Goal: Information Seeking & Learning: Check status

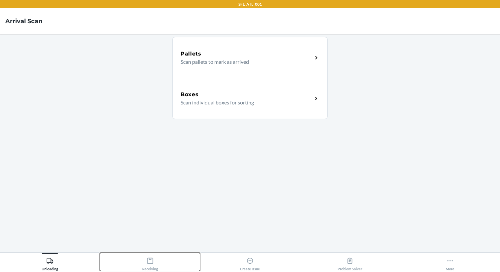
click at [150, 262] on icon at bounding box center [150, 261] width 7 height 7
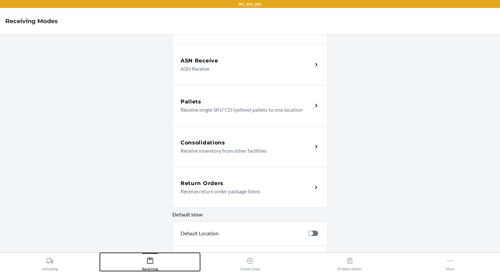
scroll to position [189, 0]
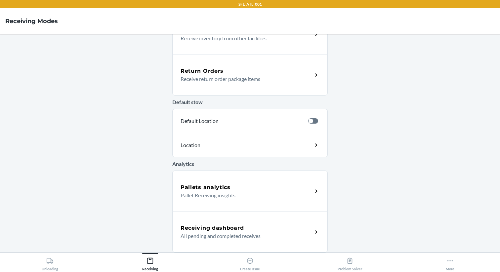
click at [227, 190] on h5 "Pallets analytics" at bounding box center [206, 188] width 50 height 8
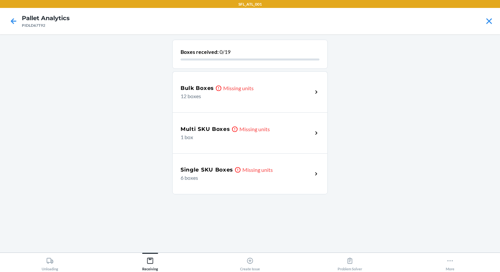
click at [229, 184] on div "Single SKU Boxes Missing units 6 boxes" at bounding box center [250, 174] width 156 height 41
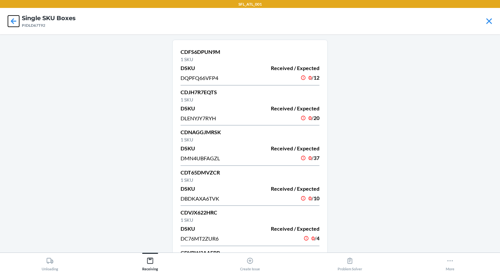
click at [15, 20] on icon at bounding box center [13, 21] width 11 height 11
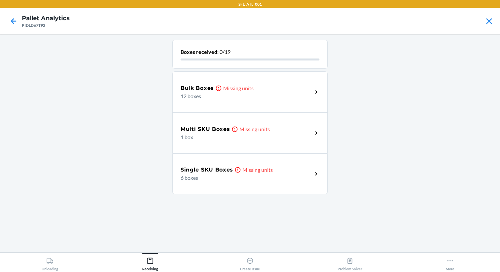
click at [235, 131] on icon at bounding box center [235, 129] width 7 height 7
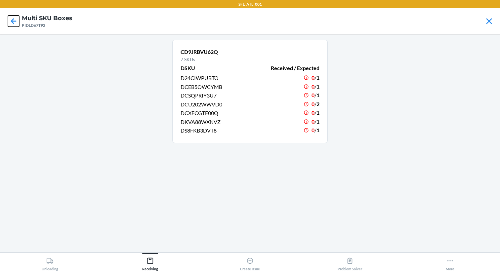
click at [10, 20] on icon at bounding box center [13, 21] width 11 height 11
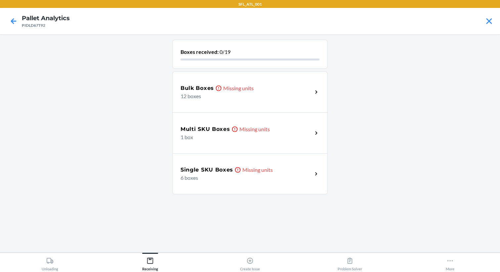
click at [223, 104] on div "Bulk Boxes Missing units 12 boxes" at bounding box center [250, 91] width 156 height 41
